Goal: Find specific page/section: Find specific page/section

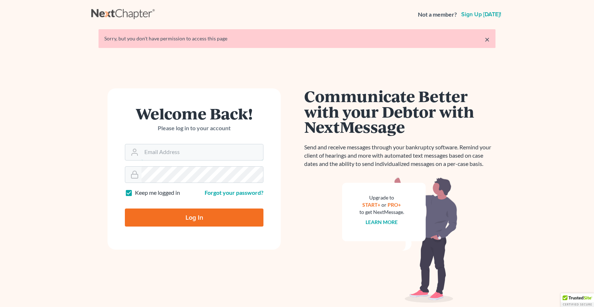
type input "[PERSON_NAME][EMAIL_ADDRESS][DOMAIN_NAME]"
click at [186, 219] on input "Log In" at bounding box center [194, 218] width 139 height 18
type input "Thinking..."
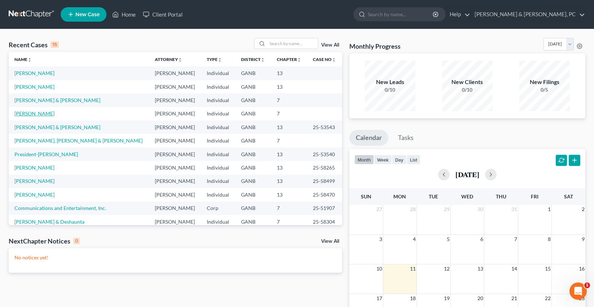
click at [37, 114] on link "[PERSON_NAME]" at bounding box center [34, 114] width 40 height 6
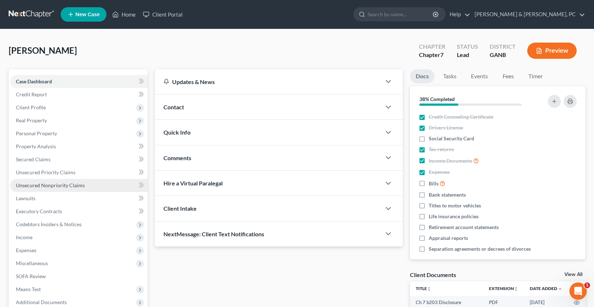
click at [82, 181] on link "Unsecured Nonpriority Claims" at bounding box center [79, 185] width 138 height 13
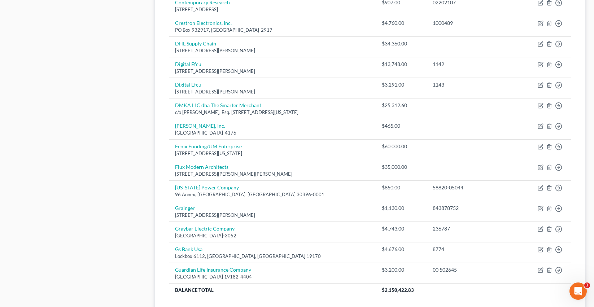
scroll to position [526, 0]
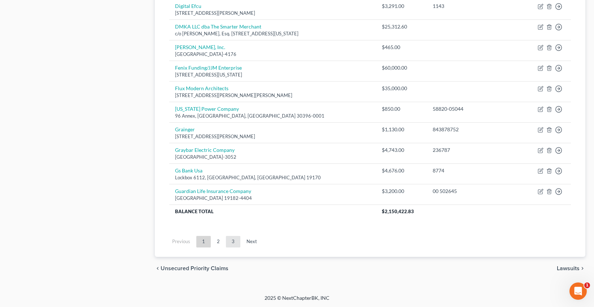
click at [235, 242] on link "3" at bounding box center [233, 242] width 14 height 12
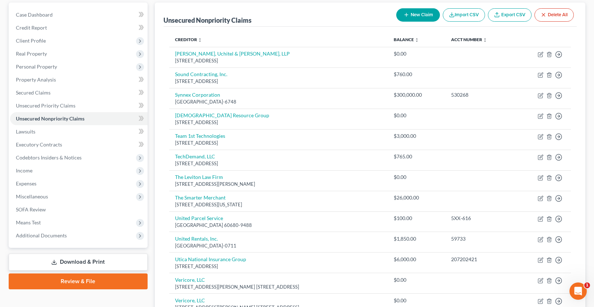
scroll to position [0, 0]
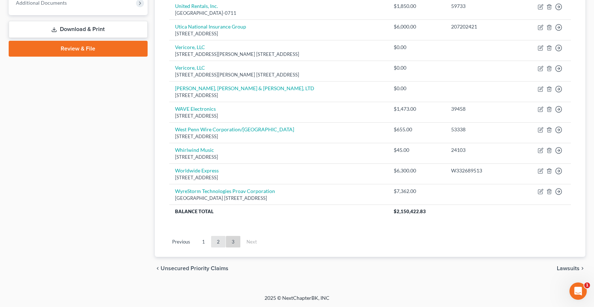
click at [217, 240] on link "2" at bounding box center [218, 242] width 14 height 12
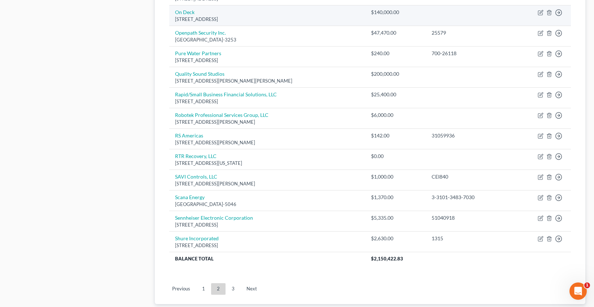
scroll to position [526, 0]
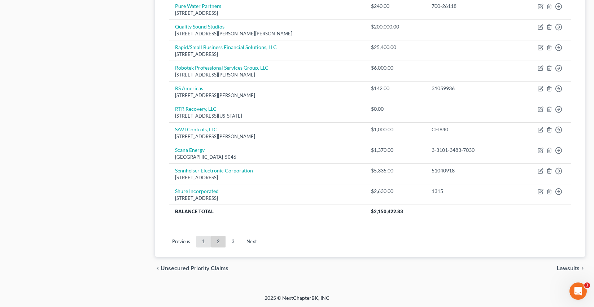
click at [204, 245] on link "1" at bounding box center [203, 242] width 14 height 12
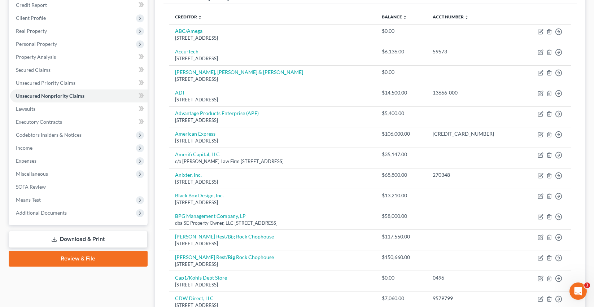
scroll to position [64, 0]
